Goal: Information Seeking & Learning: Learn about a topic

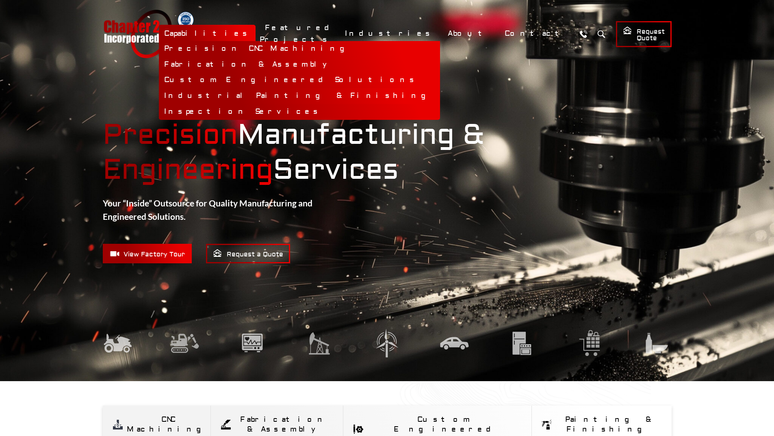
click at [333, 98] on link "Industrial Painting & Finishing" at bounding box center [299, 96] width 281 height 16
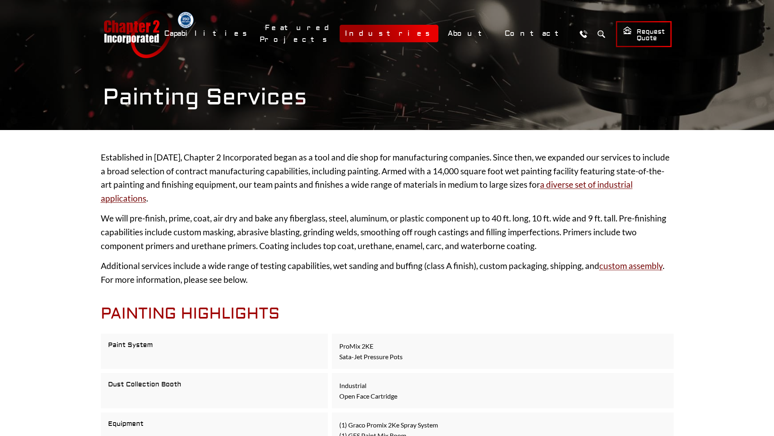
click at [423, 35] on link "Industries" at bounding box center [389, 33] width 99 height 17
click at [438, 31] on link "Industries" at bounding box center [389, 33] width 99 height 17
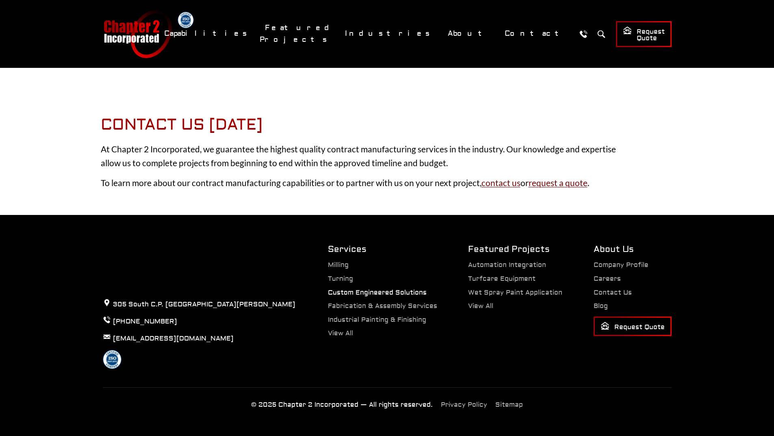
scroll to position [1431, 0]
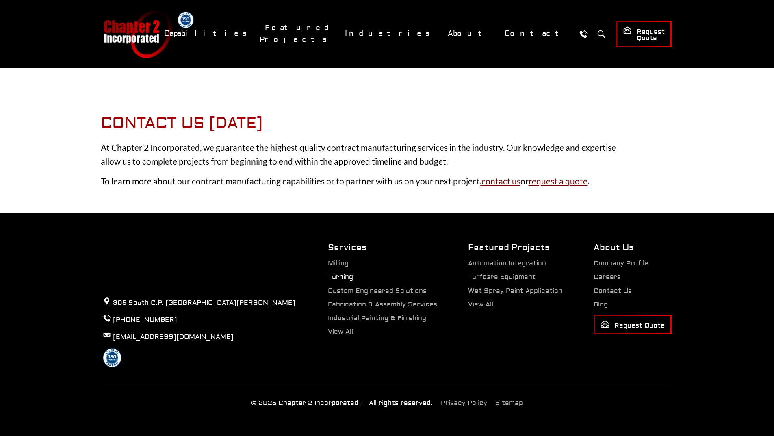
click at [342, 274] on link "Turning" at bounding box center [340, 277] width 25 height 8
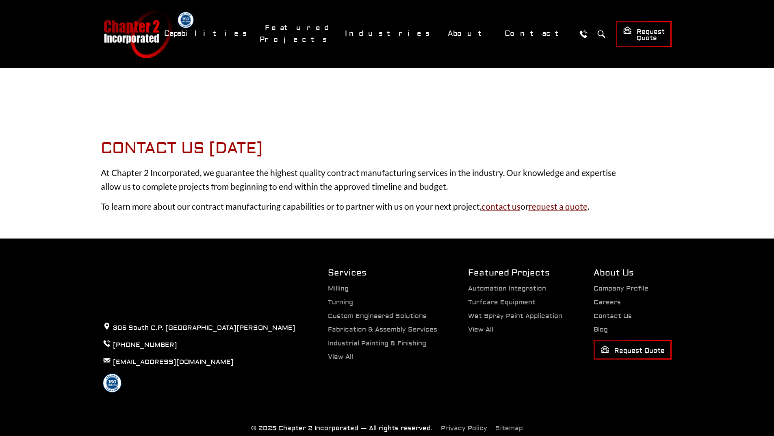
scroll to position [1431, 0]
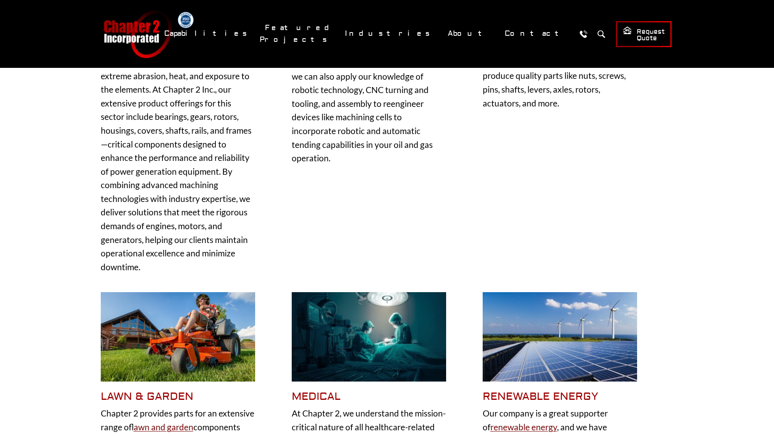
scroll to position [569, 0]
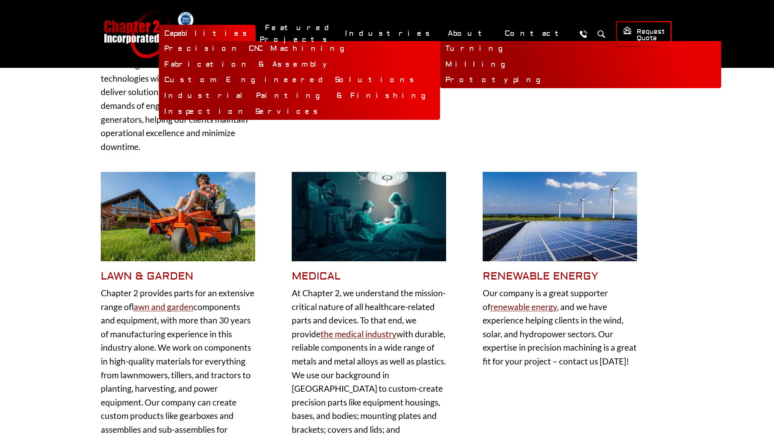
click at [328, 50] on link "Precision CNC Machining" at bounding box center [299, 49] width 281 height 16
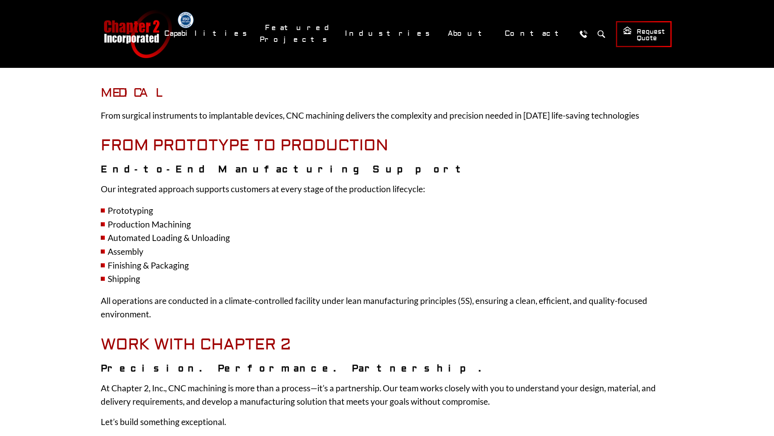
scroll to position [1422, 0]
